Goal: Use online tool/utility: Utilize a website feature to perform a specific function

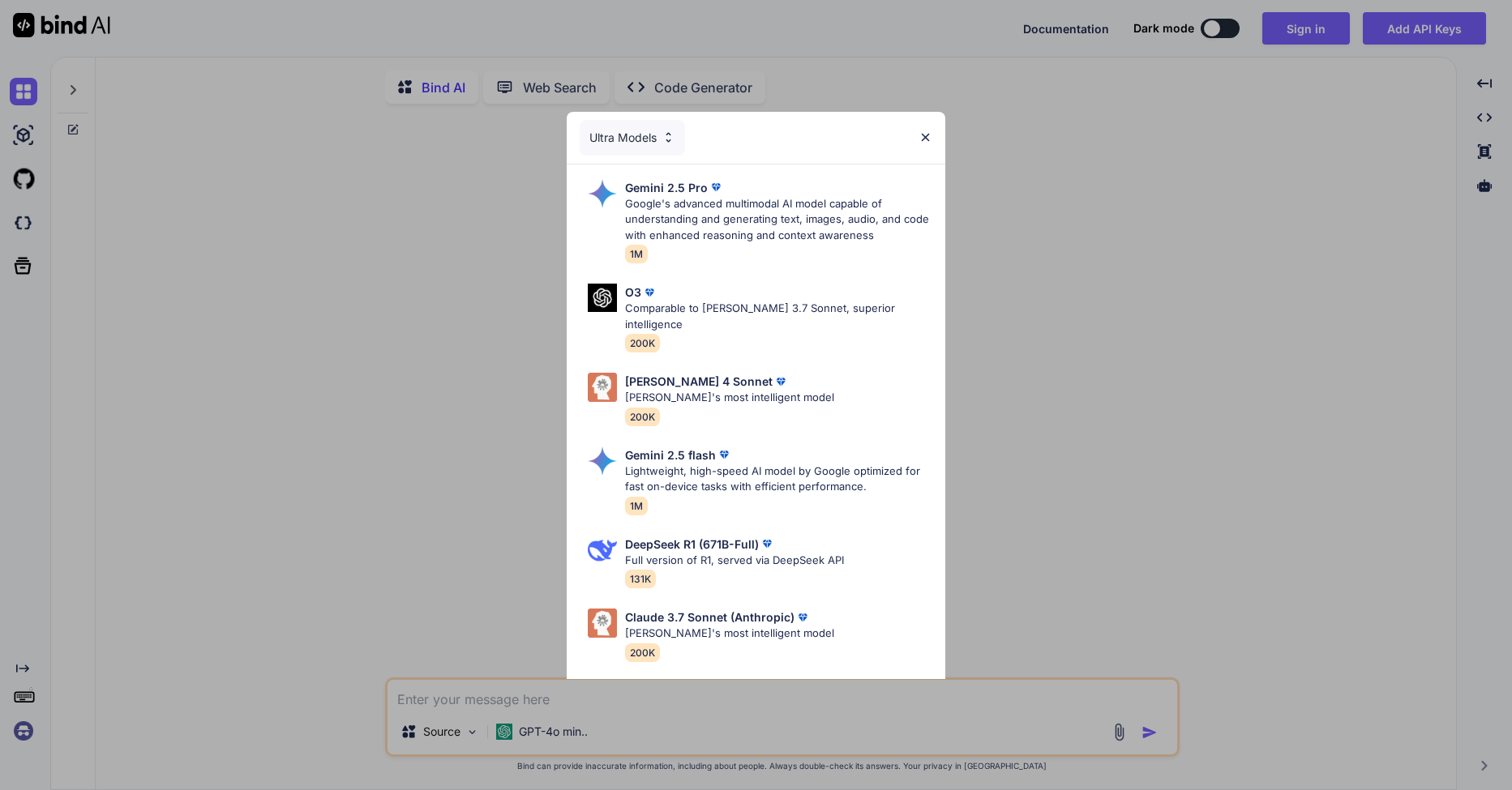
click at [664, 143] on img at bounding box center [668, 137] width 14 height 14
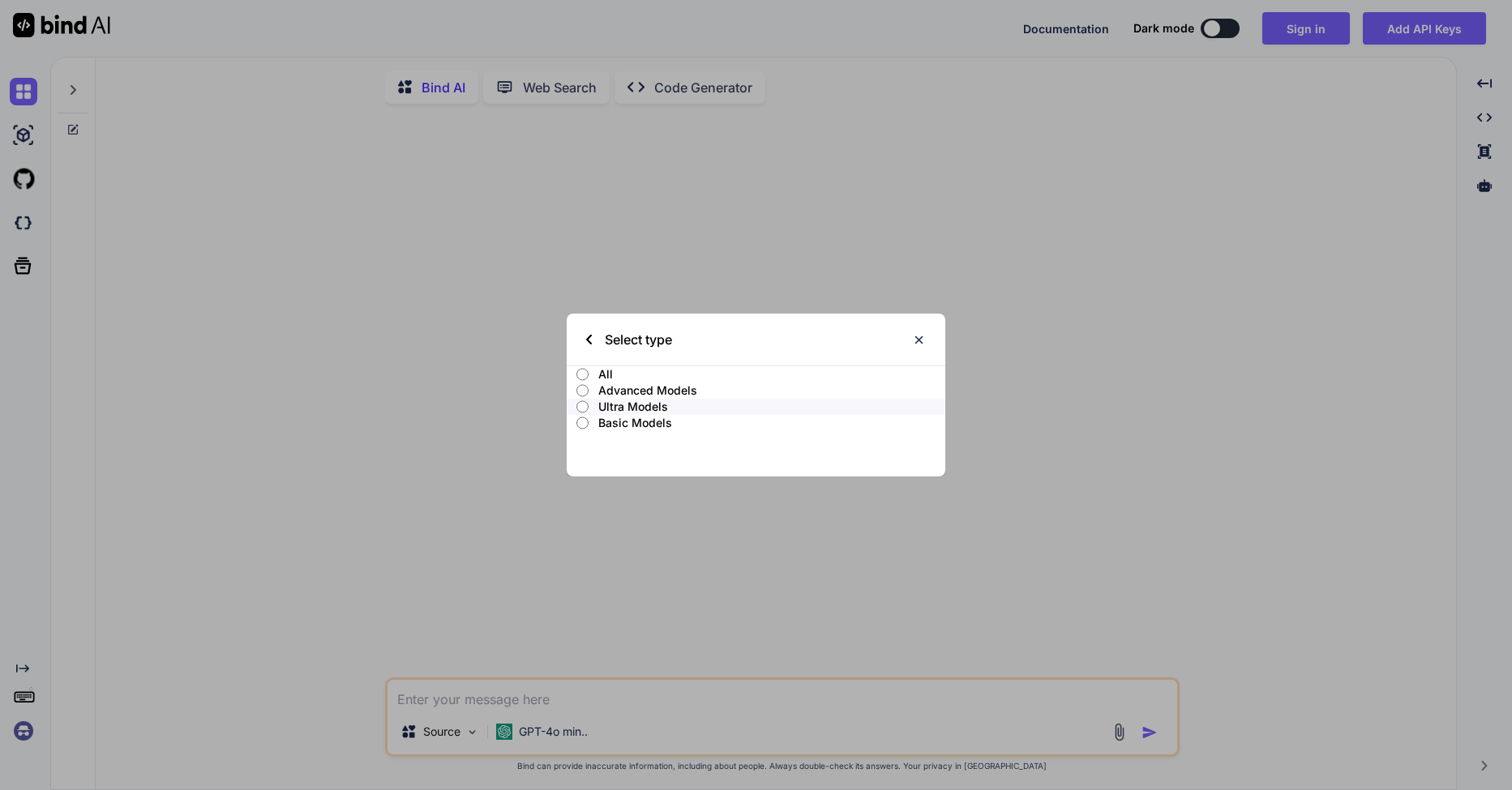
click at [592, 372] on label "All" at bounding box center [756, 373] width 377 height 16
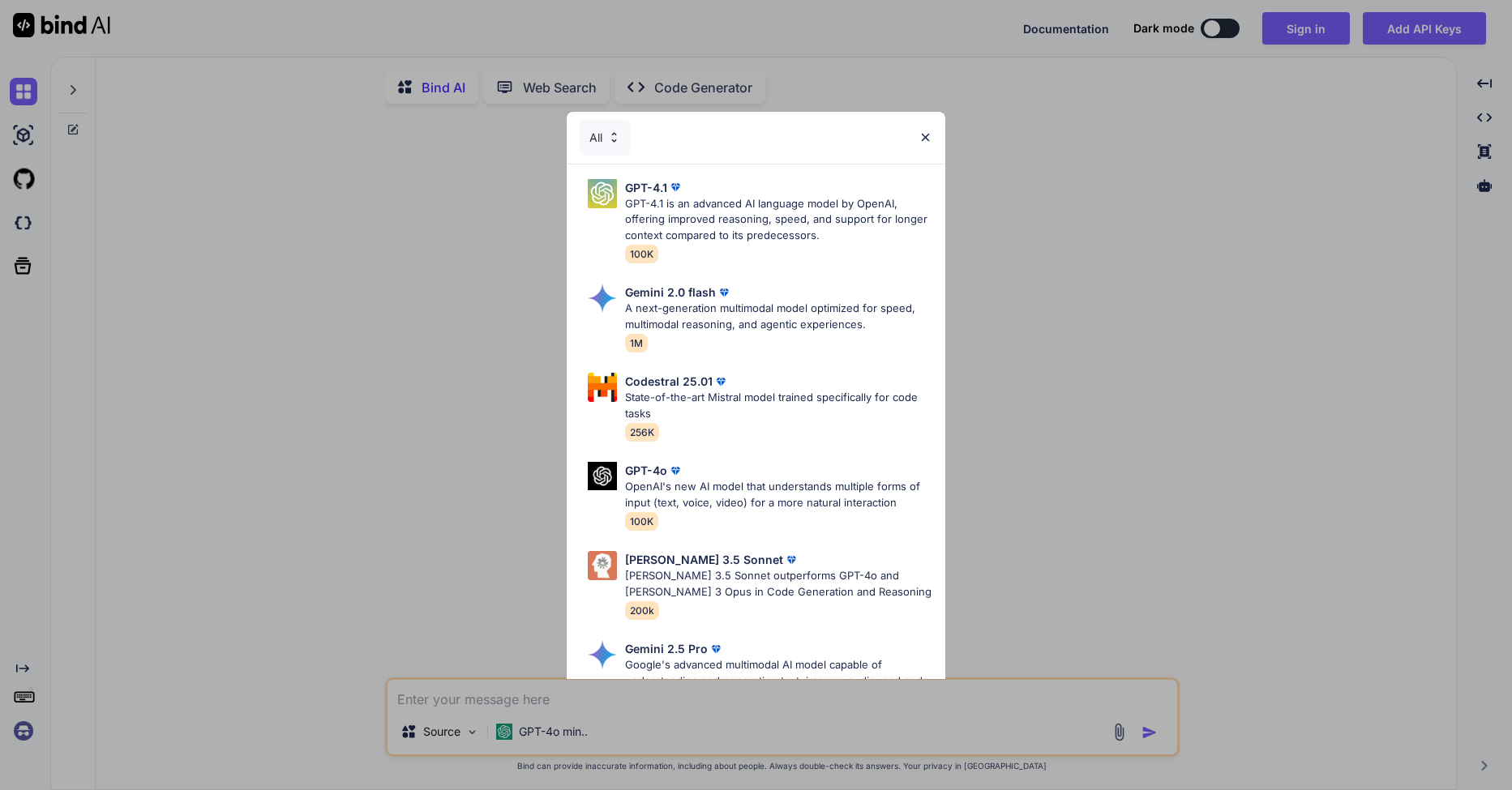
click at [1029, 279] on div "All GPT-4.1 GPT-4.1 is an advanced AI language model by OpenAI, offering improv…" at bounding box center [756, 395] width 1512 height 790
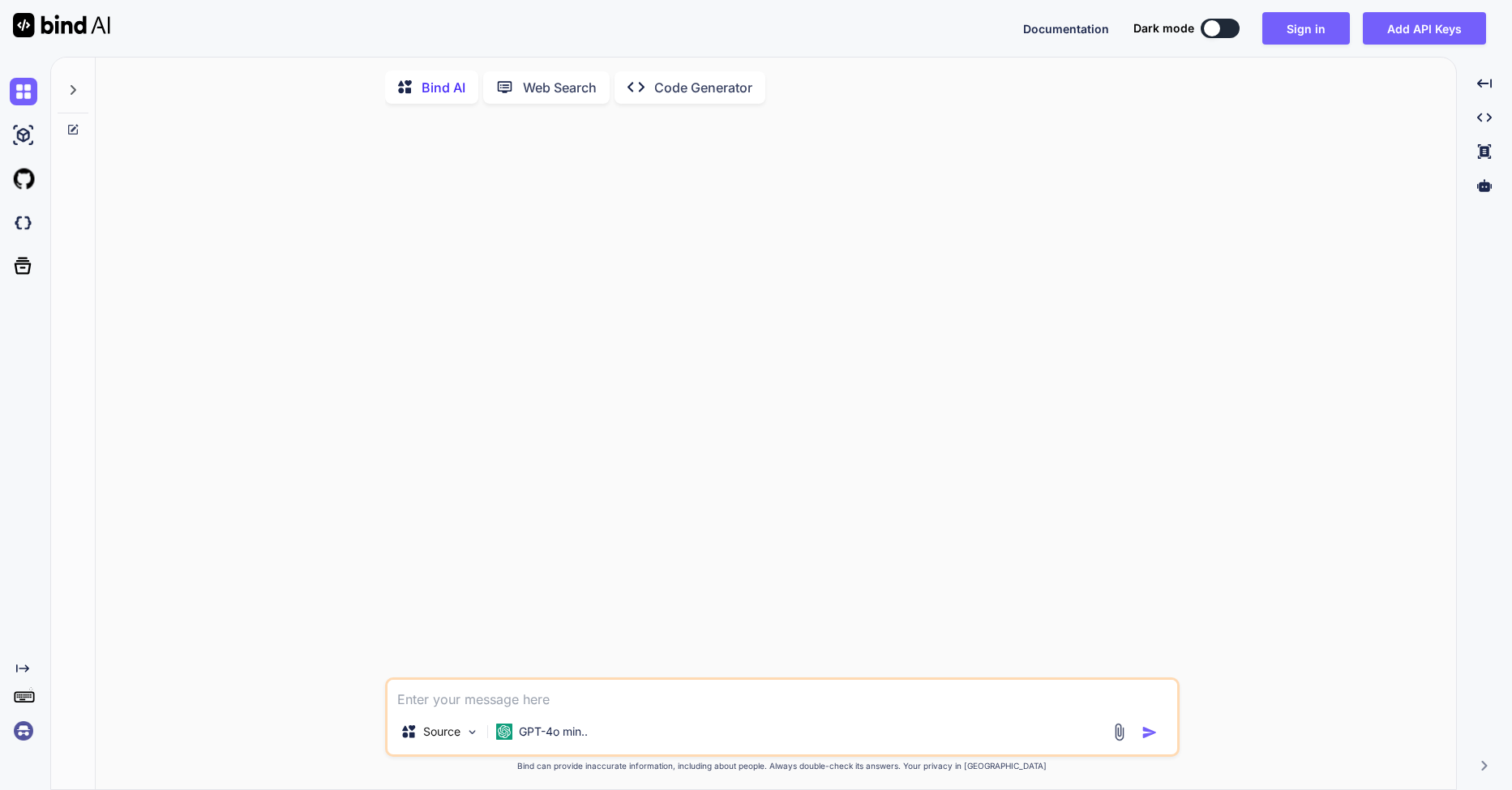
click at [61, 31] on img at bounding box center [61, 25] width 97 height 25
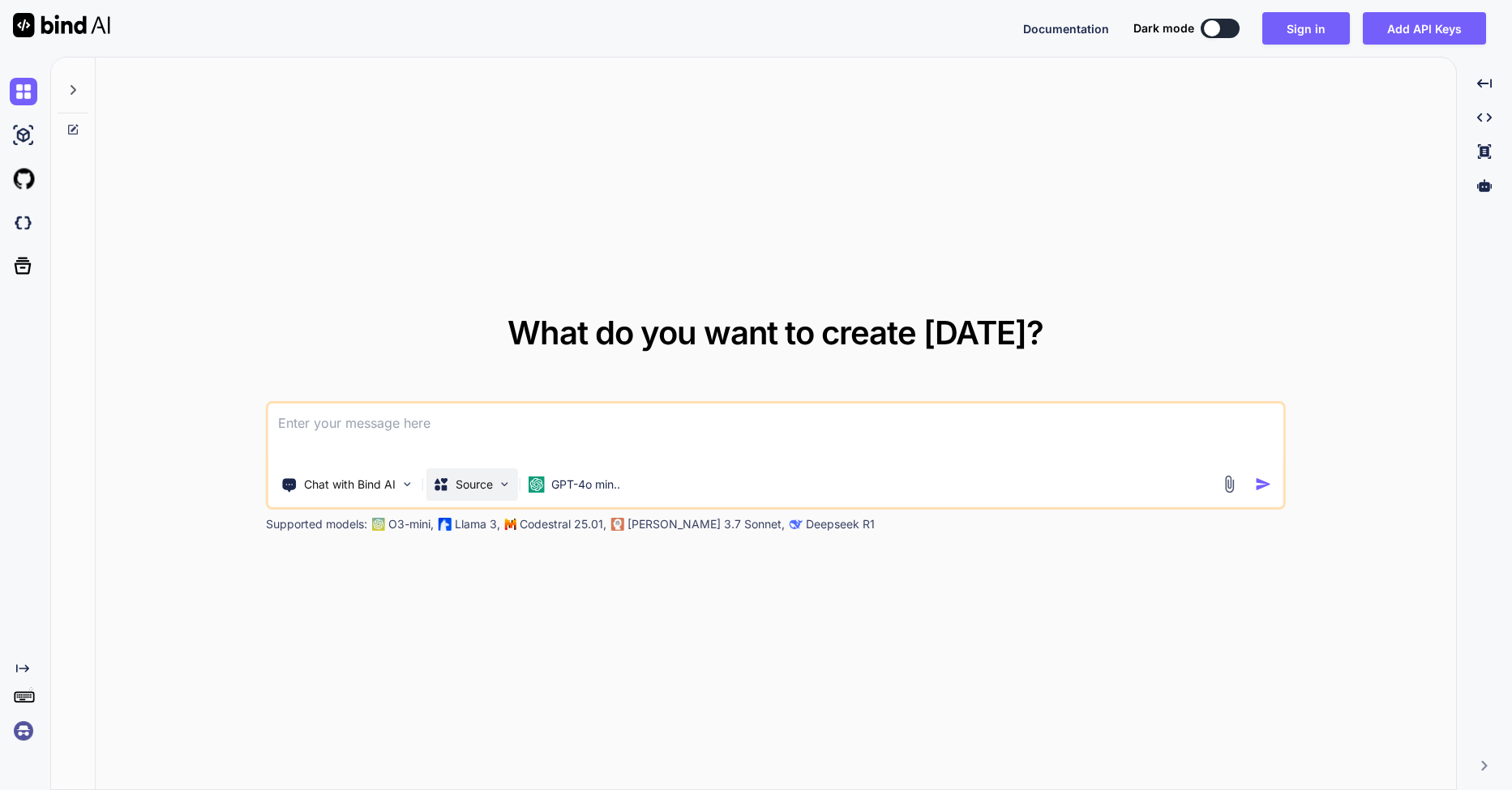
click at [502, 482] on img at bounding box center [505, 484] width 14 height 14
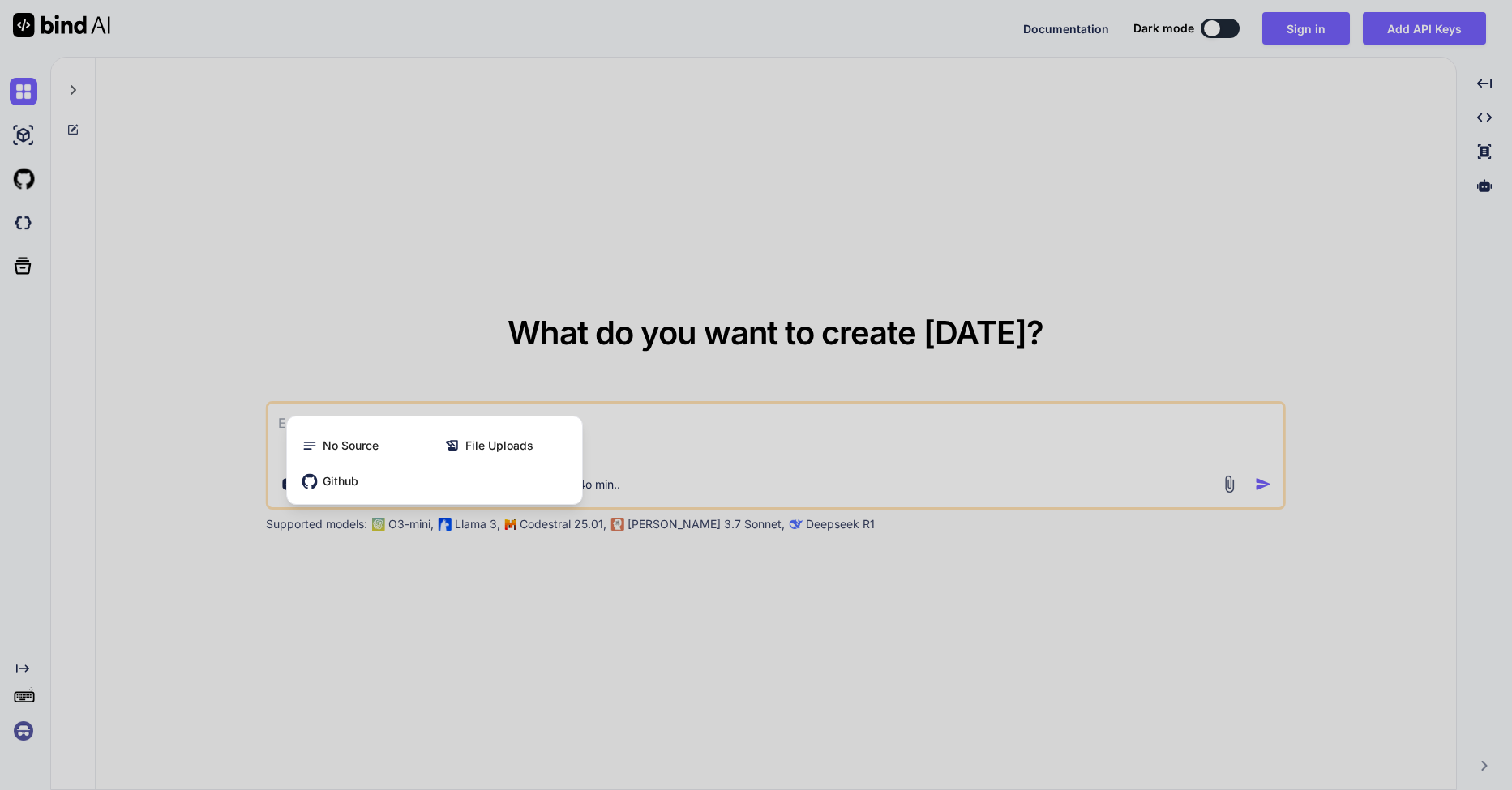
click at [512, 592] on div at bounding box center [756, 395] width 1512 height 790
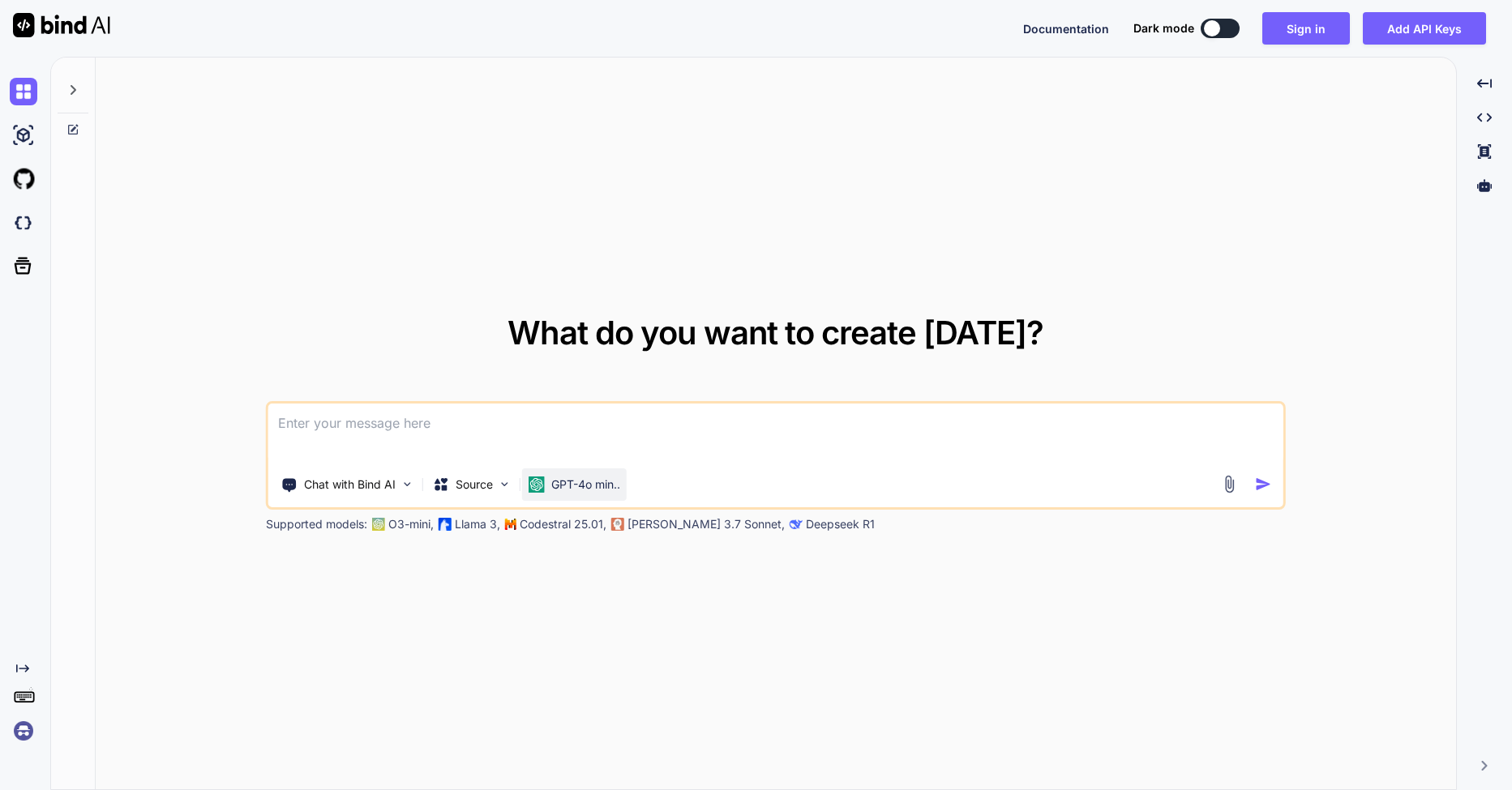
click at [581, 486] on p "GPT-4o min.." at bounding box center [585, 484] width 69 height 16
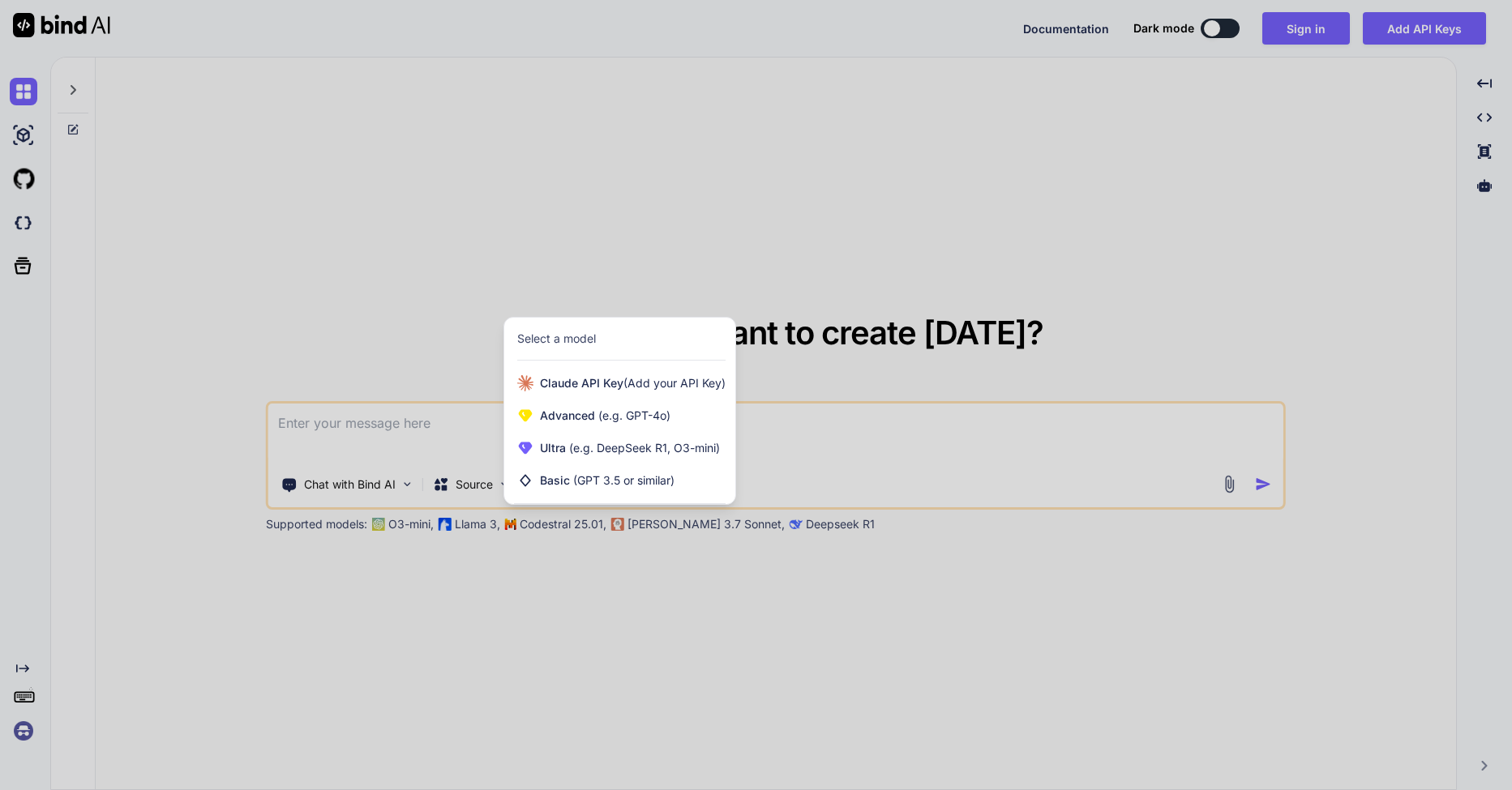
click at [578, 576] on div at bounding box center [756, 395] width 1512 height 790
type textarea "x"
